Goal: Task Accomplishment & Management: Manage account settings

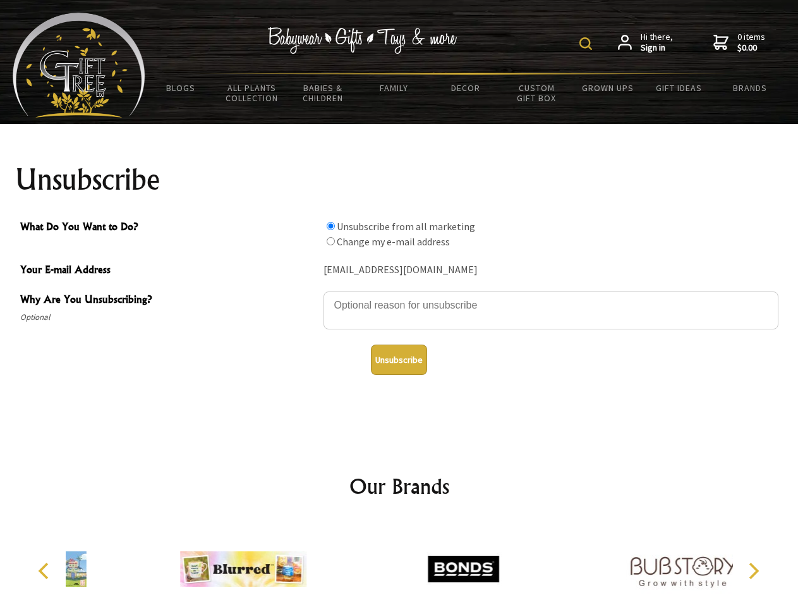
click at [588, 44] on img at bounding box center [585, 43] width 13 height 13
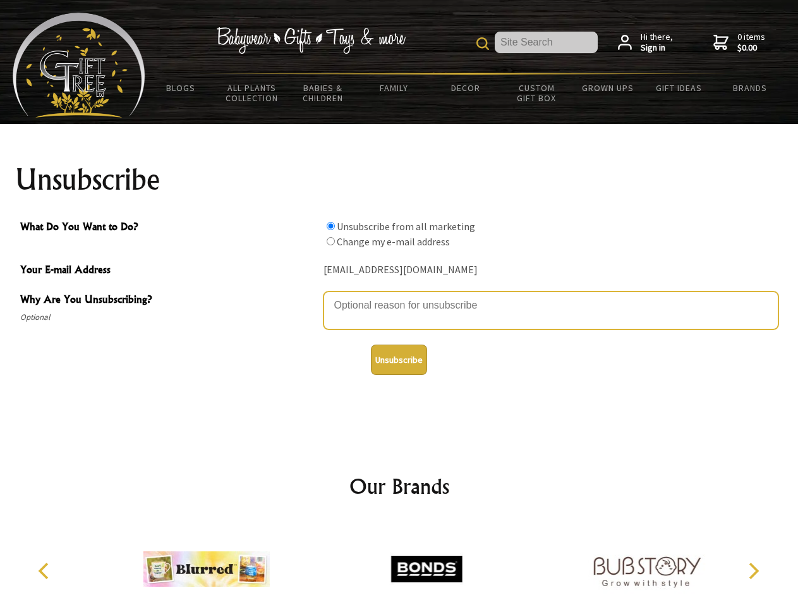
click at [399, 296] on textarea "Why Are You Unsubscribing?" at bounding box center [550, 310] width 455 height 38
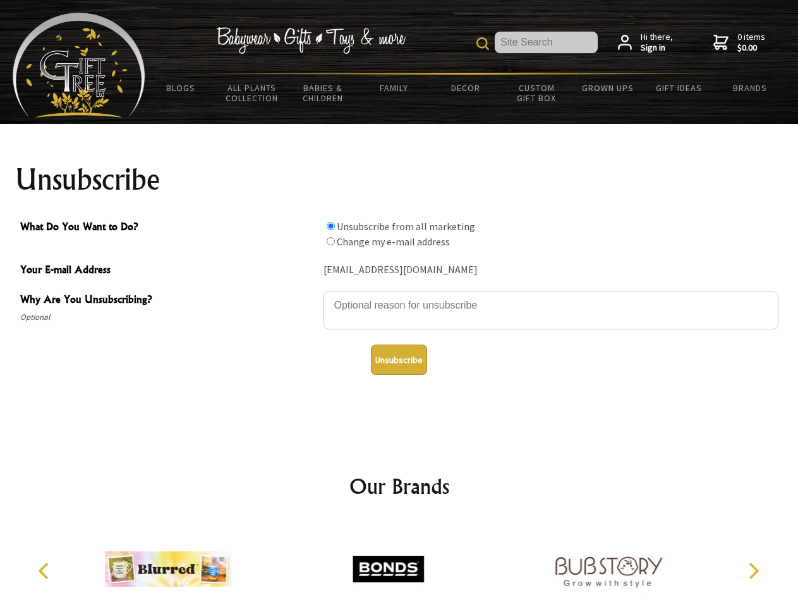
click at [330, 226] on input "What Do You Want to Do?" at bounding box center [331, 226] width 8 height 8
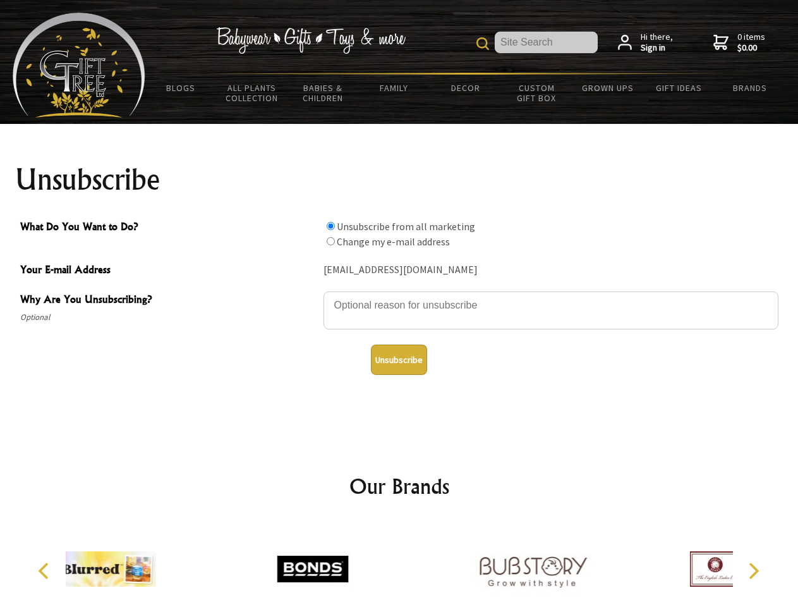
click at [330, 241] on input "What Do You Want to Do?" at bounding box center [331, 241] width 8 height 8
radio input "true"
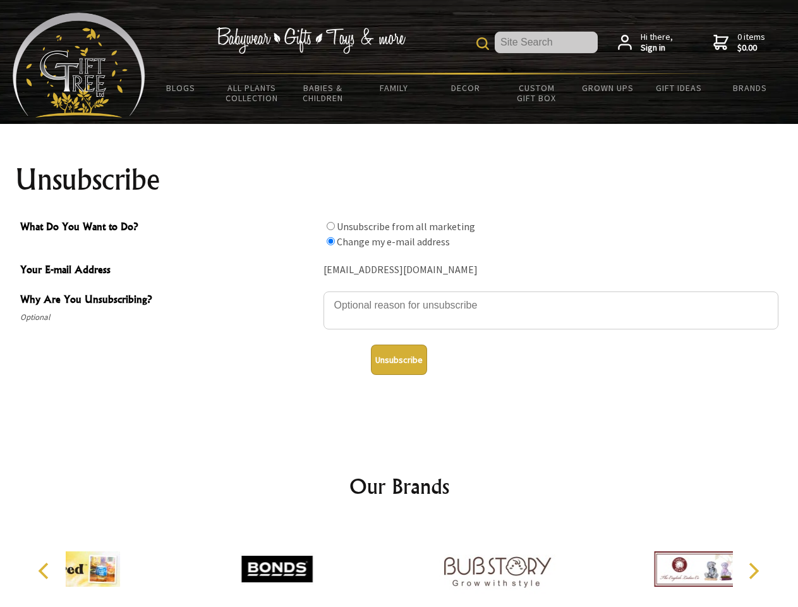
click at [399, 359] on button "Unsubscribe" at bounding box center [399, 359] width 56 height 30
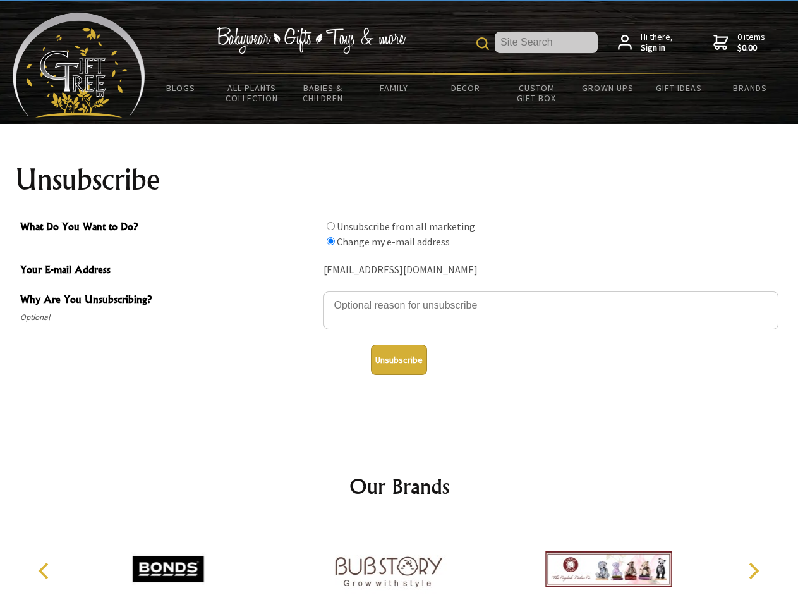
click at [45, 570] on icon "Previous" at bounding box center [45, 570] width 16 height 16
click at [753, 570] on icon "Next" at bounding box center [752, 570] width 16 height 16
